Goal: Task Accomplishment & Management: Use online tool/utility

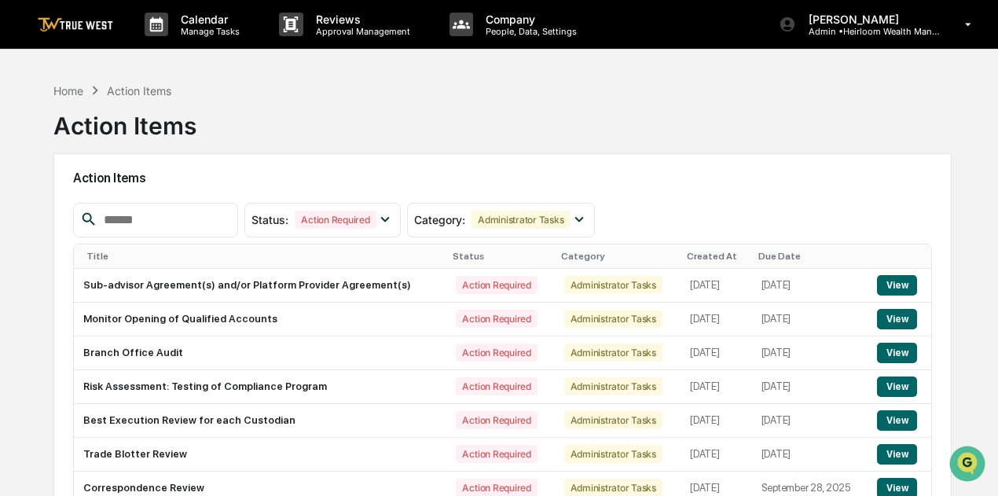
click at [90, 23] on img at bounding box center [75, 24] width 75 height 15
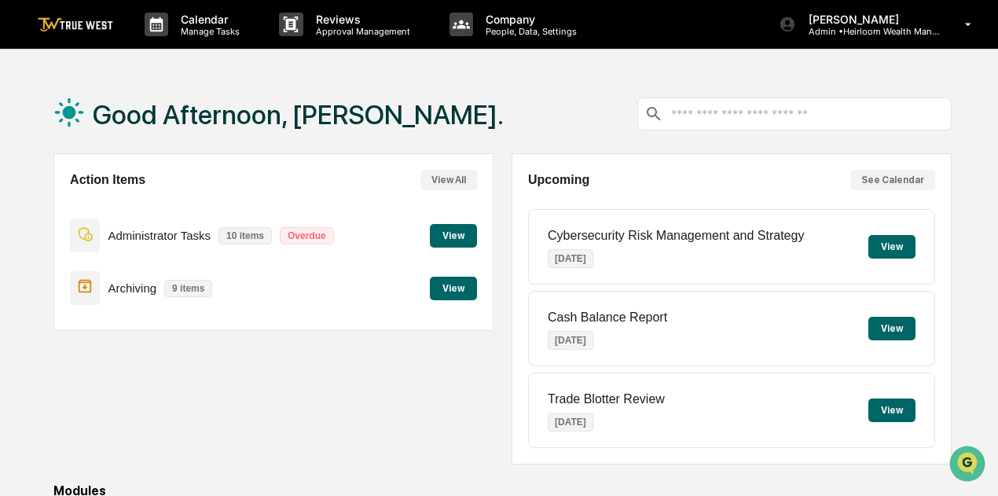
click at [467, 235] on button "View" at bounding box center [453, 236] width 47 height 24
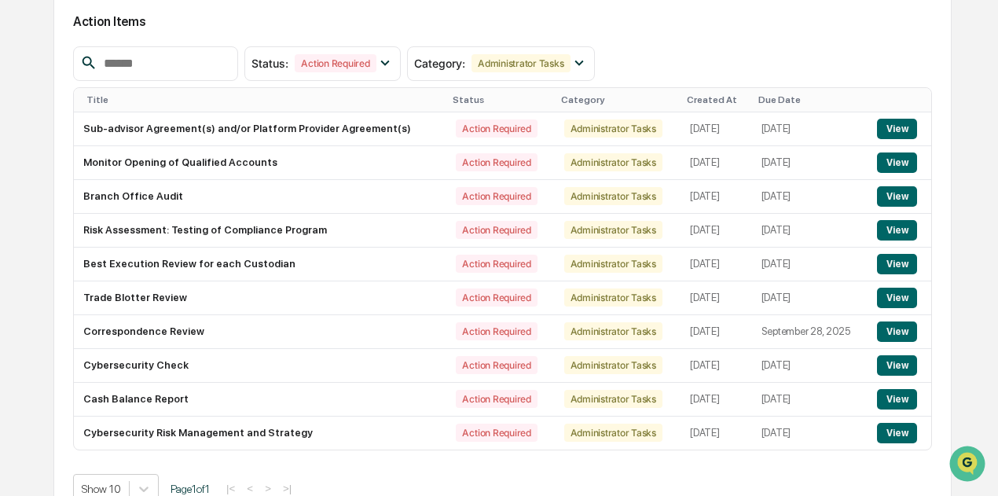
scroll to position [179, 0]
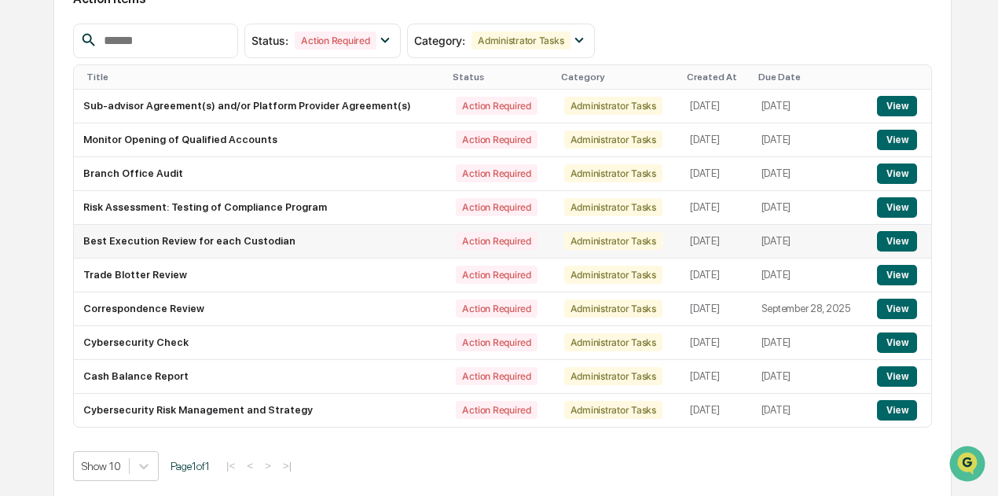
click at [889, 233] on button "View" at bounding box center [897, 241] width 40 height 20
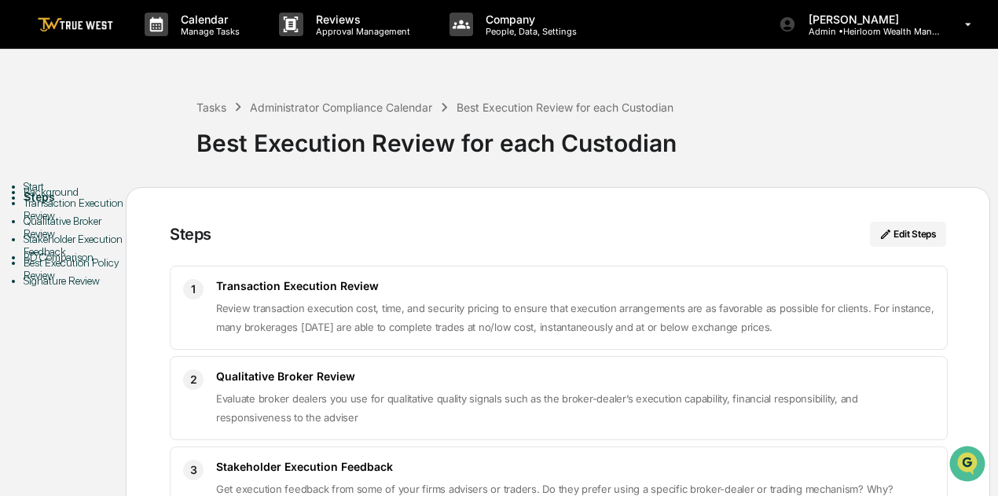
click at [80, 31] on img at bounding box center [75, 24] width 75 height 15
